Goal: Navigation & Orientation: Find specific page/section

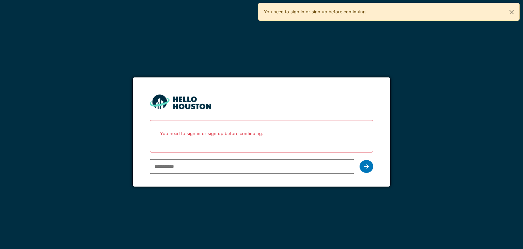
type input "**********"
click at [360, 164] on div "**********" at bounding box center [261, 166] width 223 height 20
click at [364, 166] on div at bounding box center [367, 166] width 14 height 13
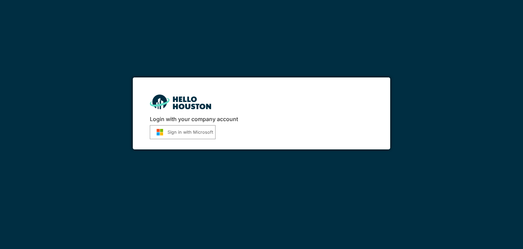
click at [168, 130] on button "Sign in with Microsoft" at bounding box center [183, 132] width 66 height 14
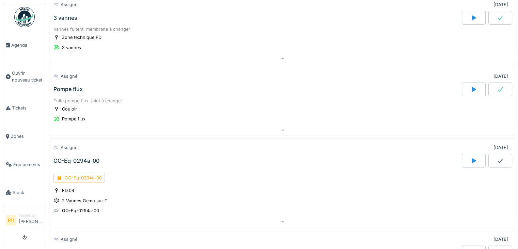
scroll to position [68, 0]
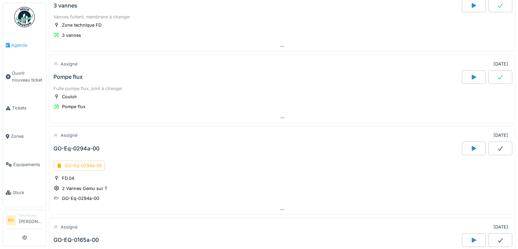
click at [17, 46] on span "Agenda" at bounding box center [27, 45] width 32 height 6
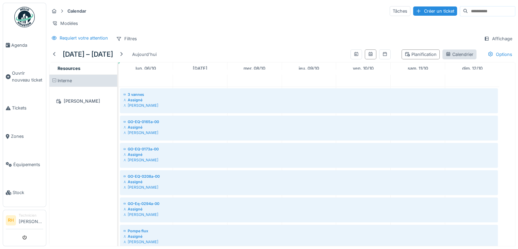
click at [446, 58] on div "Calendrier" at bounding box center [460, 54] width 28 height 6
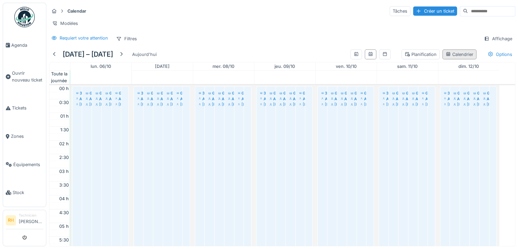
scroll to position [164, 0]
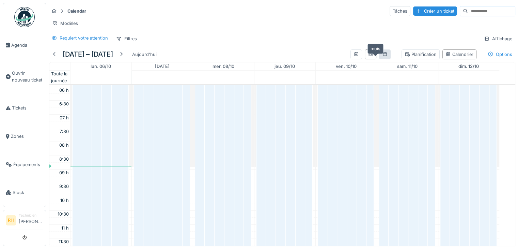
click at [382, 56] on icon at bounding box center [384, 54] width 5 height 4
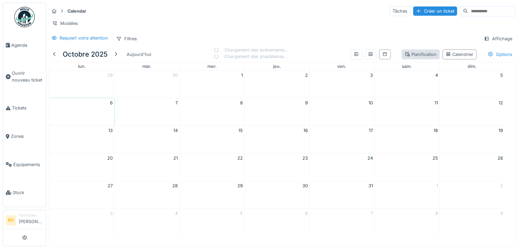
click at [405, 56] on div "Planification" at bounding box center [421, 54] width 32 height 6
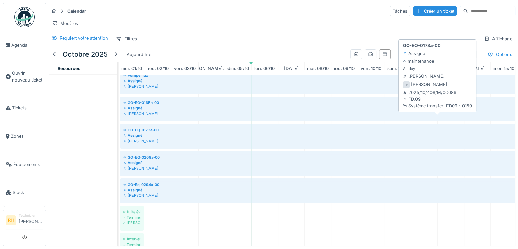
scroll to position [0, 0]
